Goal: Information Seeking & Learning: Find specific page/section

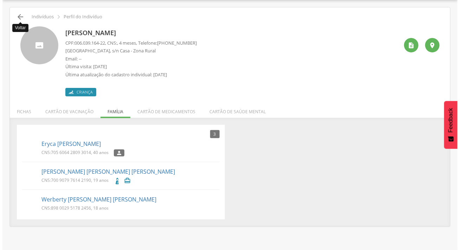
scroll to position [21, 0]
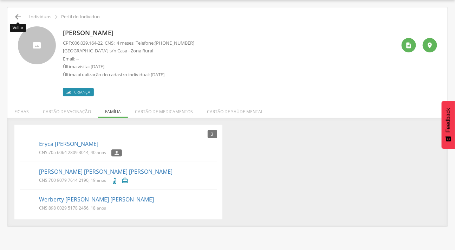
click at [21, 17] on icon "" at bounding box center [18, 17] width 8 height 8
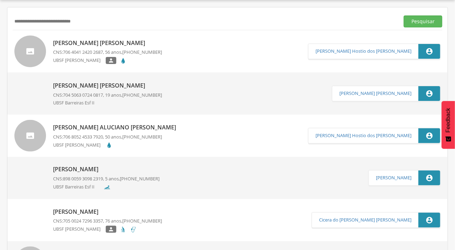
drag, startPoint x: 78, startPoint y: 21, endPoint x: 28, endPoint y: 15, distance: 50.6
click at [28, 15] on input "**********" at bounding box center [205, 21] width 384 height 12
type input "*"
click at [53, 17] on input "*" at bounding box center [205, 21] width 384 height 12
click at [52, 28] on div "Pesquisar" at bounding box center [228, 21] width 430 height 17
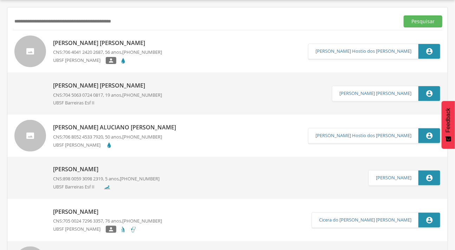
click at [50, 21] on input "text" at bounding box center [205, 21] width 384 height 12
click at [404, 15] on button "Pesquisar" at bounding box center [423, 21] width 39 height 12
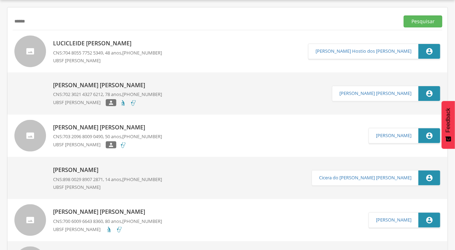
click at [41, 134] on div at bounding box center [30, 136] width 32 height 32
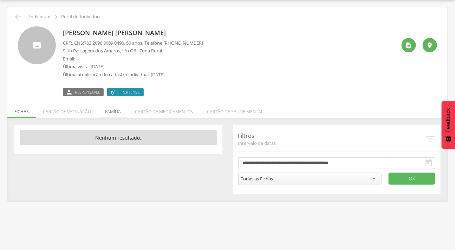
click at [107, 112] on li "Família" at bounding box center [113, 110] width 30 height 17
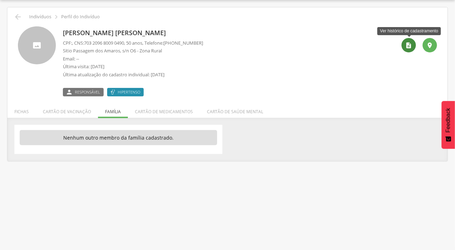
click at [412, 47] on icon "" at bounding box center [409, 45] width 7 height 7
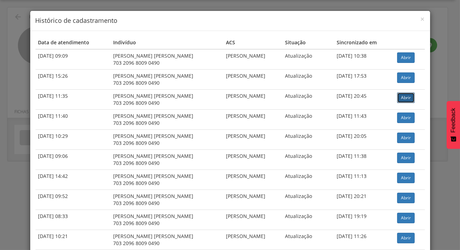
click at [399, 97] on link "Abrir" at bounding box center [406, 97] width 18 height 11
click at [421, 15] on span "×" at bounding box center [423, 19] width 4 height 10
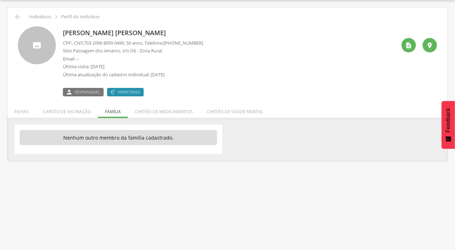
click at [13, 17] on div " Indivíduos  Perfil do Indivíduo" at bounding box center [228, 17] width 430 height 8
click at [15, 17] on icon "" at bounding box center [18, 17] width 8 height 8
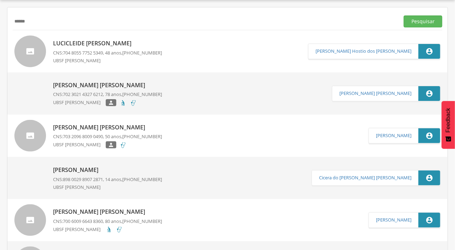
drag, startPoint x: 43, startPoint y: 21, endPoint x: 20, endPoint y: 20, distance: 23.2
click at [29, 20] on input "*****" at bounding box center [205, 21] width 384 height 12
click at [21, 20] on input "*****" at bounding box center [205, 21] width 384 height 12
click at [18, 20] on input "*****" at bounding box center [205, 21] width 384 height 12
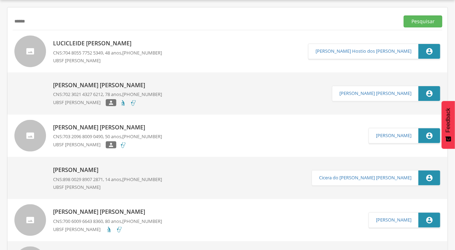
click at [9, 20] on div "***** Pesquisar [PERSON_NAME] CNS: 704 8055 7752 5349 , 48 anos, [PHONE_NUMBER]…" at bounding box center [227, 197] width 441 height 380
click at [26, 21] on input "*****" at bounding box center [205, 21] width 384 height 12
type input "*"
type input "**********"
click at [404, 15] on button "Pesquisar" at bounding box center [423, 21] width 39 height 12
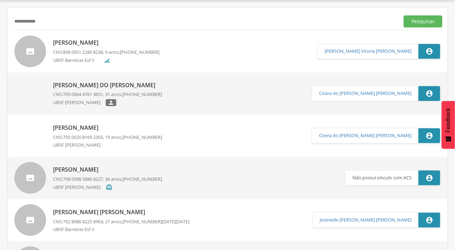
click at [32, 46] on div at bounding box center [30, 52] width 32 height 32
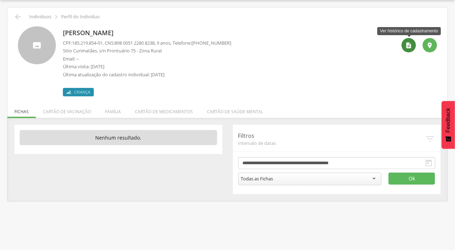
click at [411, 41] on div "" at bounding box center [409, 45] width 14 height 14
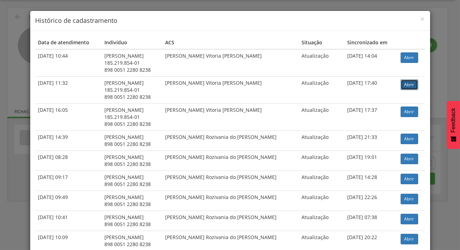
click at [402, 82] on link "Abrir" at bounding box center [410, 84] width 18 height 11
click at [421, 20] on span "×" at bounding box center [423, 19] width 4 height 10
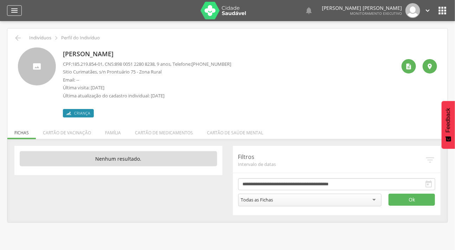
click at [14, 11] on icon "" at bounding box center [14, 10] width 8 height 8
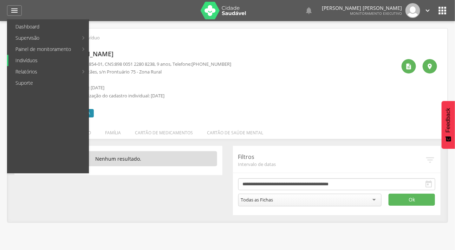
click at [34, 58] on link "Indivíduos" at bounding box center [48, 60] width 80 height 11
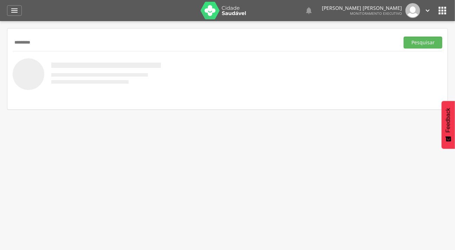
type input "********"
click at [404, 37] on button "Pesquisar" at bounding box center [423, 43] width 39 height 12
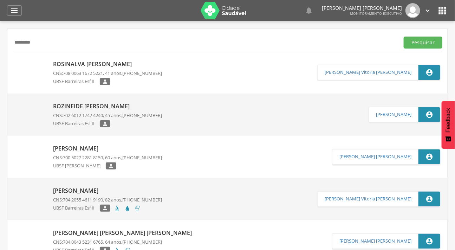
click at [42, 146] on div at bounding box center [30, 157] width 32 height 32
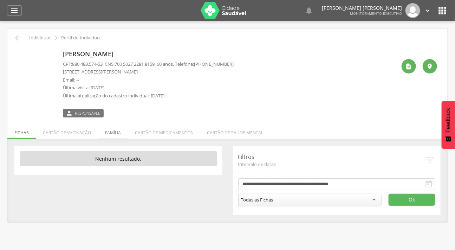
click at [114, 129] on li "Família" at bounding box center [113, 131] width 30 height 17
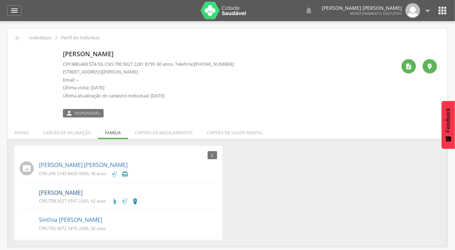
click at [64, 193] on link "[PERSON_NAME]" at bounding box center [61, 193] width 44 height 8
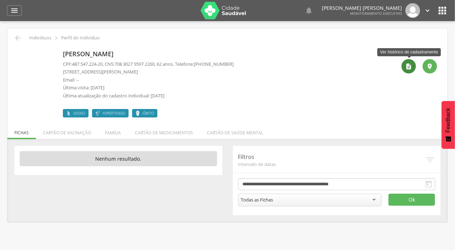
click at [406, 68] on icon "" at bounding box center [409, 66] width 7 height 7
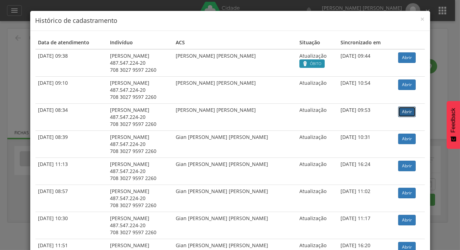
click at [403, 110] on link "Abrir" at bounding box center [407, 112] width 18 height 11
click at [421, 20] on span "×" at bounding box center [423, 19] width 4 height 10
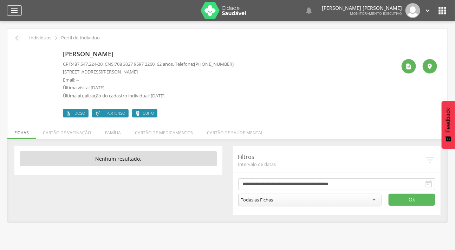
click at [7, 9] on div "" at bounding box center [14, 10] width 15 height 11
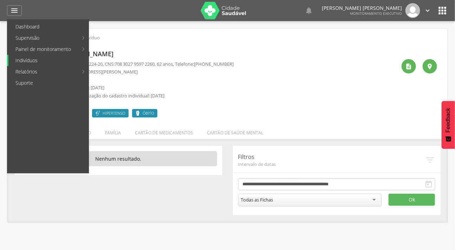
click at [31, 57] on link "Indivíduos" at bounding box center [48, 60] width 80 height 11
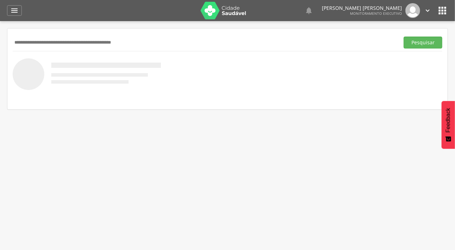
click at [36, 43] on input "text" at bounding box center [205, 43] width 384 height 12
type input "**********"
click at [404, 37] on button "Pesquisar" at bounding box center [423, 43] width 39 height 12
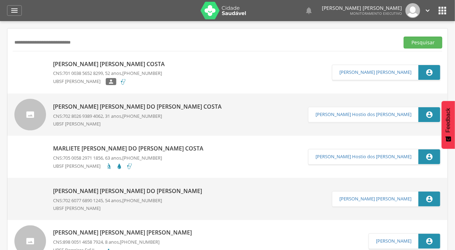
click at [14, 60] on img at bounding box center [14, 60] width 0 height 0
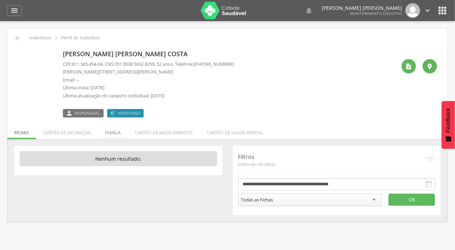
click at [114, 130] on li "Família" at bounding box center [113, 131] width 30 height 17
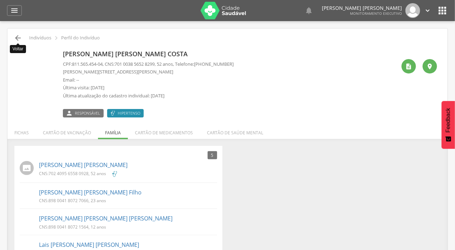
click at [17, 34] on icon "" at bounding box center [18, 38] width 8 height 8
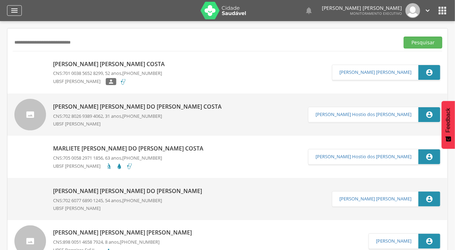
click at [14, 9] on icon "" at bounding box center [14, 10] width 8 height 8
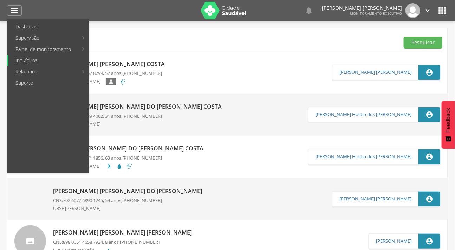
click at [29, 58] on link "Indivíduos" at bounding box center [48, 60] width 80 height 11
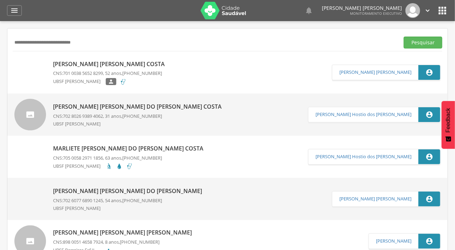
click at [60, 42] on input "**********" at bounding box center [205, 43] width 384 height 12
drag, startPoint x: 88, startPoint y: 41, endPoint x: 6, endPoint y: 45, distance: 82.0
click at [6, 45] on div " Supervisão  Distritos  Ubs Coordenador: - Caraúbas / [GEOGRAPHIC_DATA] Inte…" at bounding box center [227, 146] width 455 height 250
click at [404, 37] on button "Pesquisar" at bounding box center [423, 43] width 39 height 12
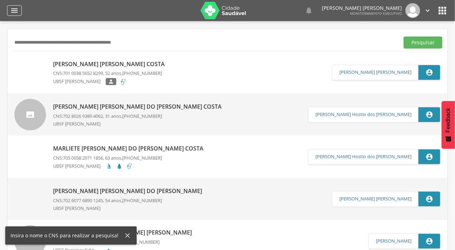
click at [19, 7] on div "" at bounding box center [14, 10] width 15 height 11
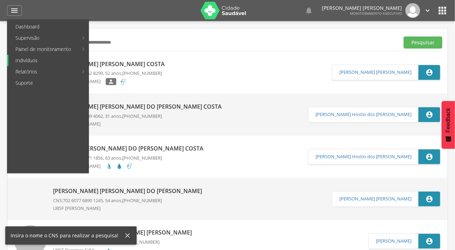
click at [32, 60] on link "Indivíduos" at bounding box center [48, 60] width 80 height 11
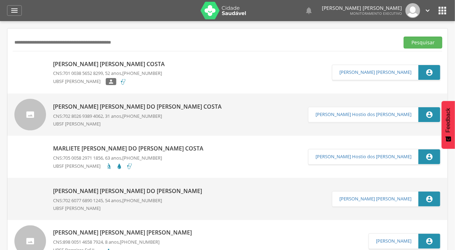
scroll to position [21, 0]
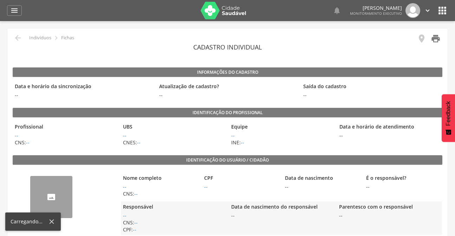
click at [435, 36] on icon "" at bounding box center [436, 39] width 10 height 10
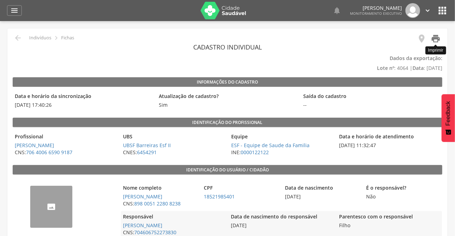
click at [440, 39] on icon "" at bounding box center [436, 39] width 10 height 10
click at [434, 39] on icon "" at bounding box center [436, 39] width 10 height 10
click at [15, 7] on icon "" at bounding box center [14, 10] width 8 height 8
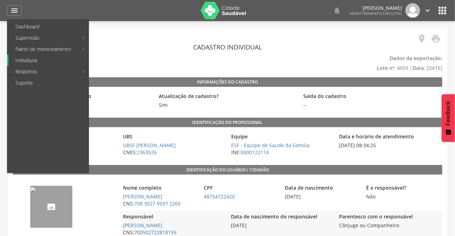
click at [26, 60] on link "Indivíduos" at bounding box center [48, 60] width 80 height 11
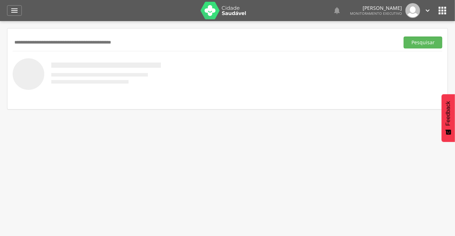
click at [39, 47] on input "text" at bounding box center [205, 43] width 384 height 12
type input "**********"
click at [404, 37] on button "Pesquisar" at bounding box center [423, 43] width 39 height 12
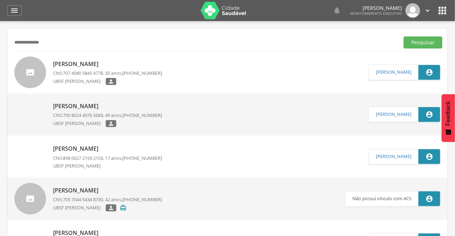
click at [38, 69] on div at bounding box center [30, 73] width 32 height 32
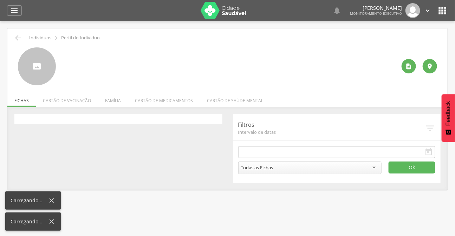
type input "**********"
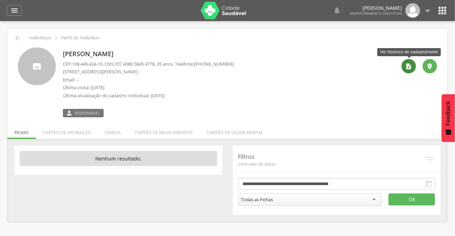
click at [404, 70] on div "" at bounding box center [409, 66] width 14 height 14
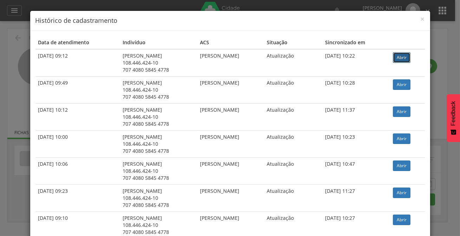
click at [406, 56] on link "Abrir" at bounding box center [402, 57] width 18 height 11
click at [395, 84] on link "Abrir" at bounding box center [402, 84] width 18 height 11
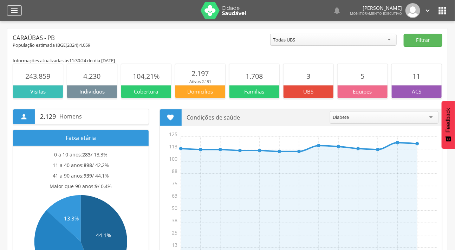
click at [15, 13] on icon "" at bounding box center [14, 10] width 8 height 8
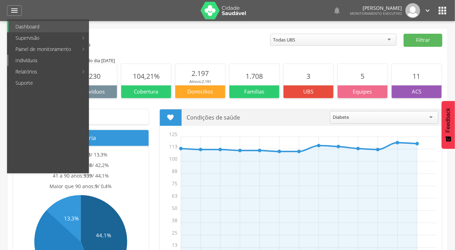
click at [32, 61] on link "Indivíduos" at bounding box center [48, 60] width 80 height 11
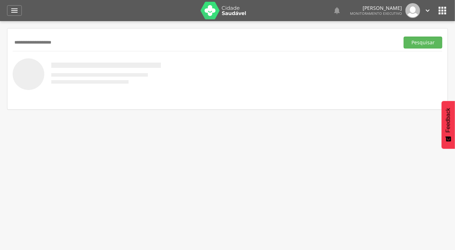
type input "**********"
click at [404, 37] on button "Pesquisar" at bounding box center [423, 43] width 39 height 12
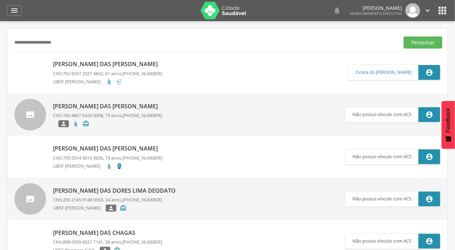
click at [39, 57] on div at bounding box center [30, 73] width 32 height 32
type input "**********"
